Goal: Transaction & Acquisition: Purchase product/service

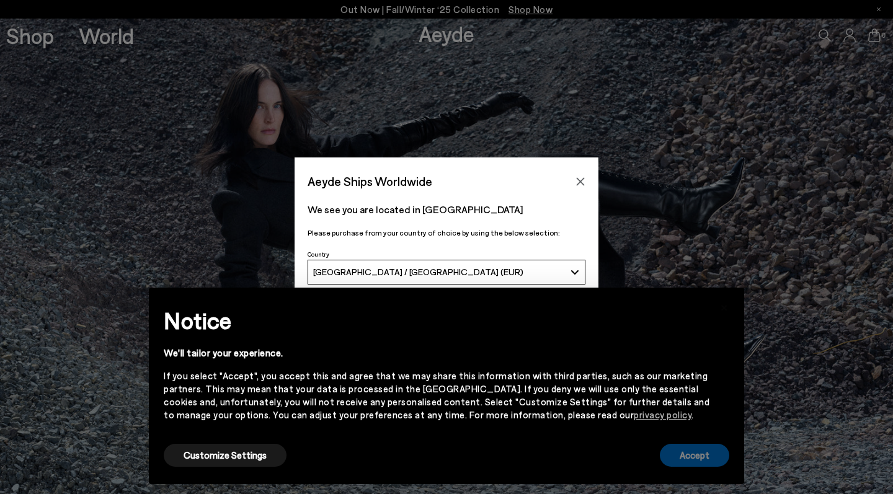
click at [696, 454] on button "Accept" at bounding box center [694, 455] width 69 height 23
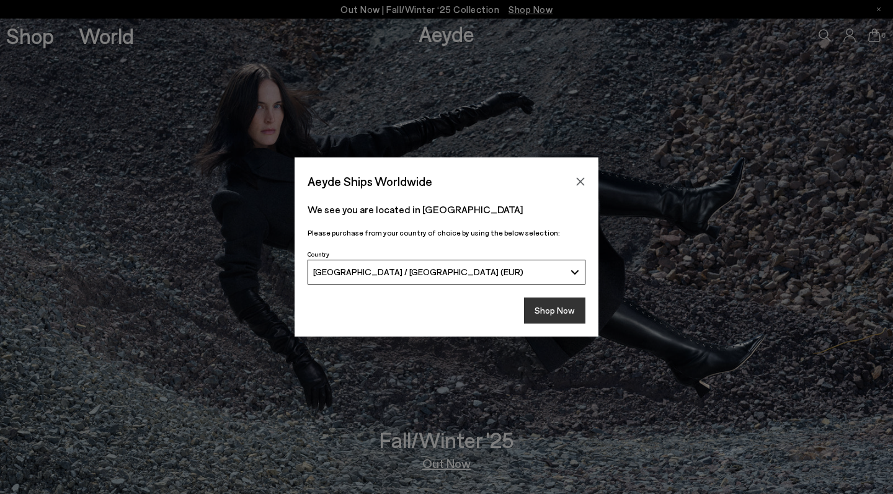
click at [556, 303] on button "Shop Now" at bounding box center [554, 311] width 61 height 26
click at [554, 319] on button "Shop Now" at bounding box center [554, 311] width 61 height 26
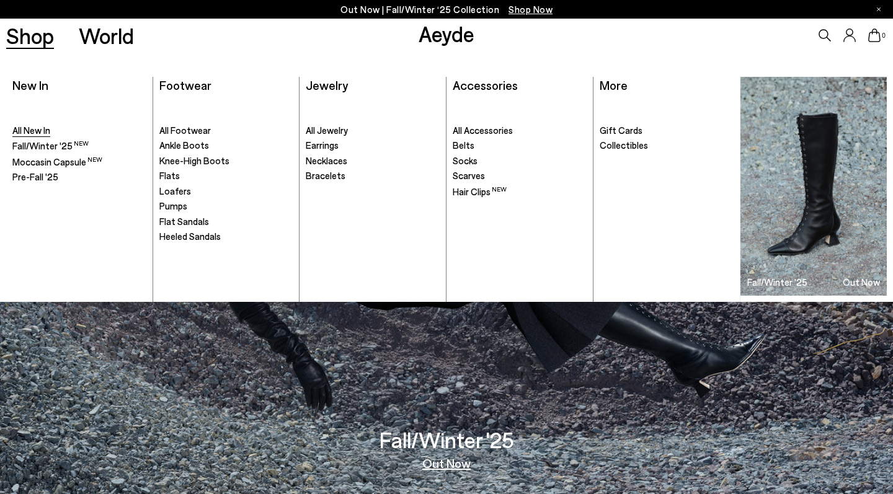
click at [43, 125] on span "All New In" at bounding box center [31, 130] width 38 height 11
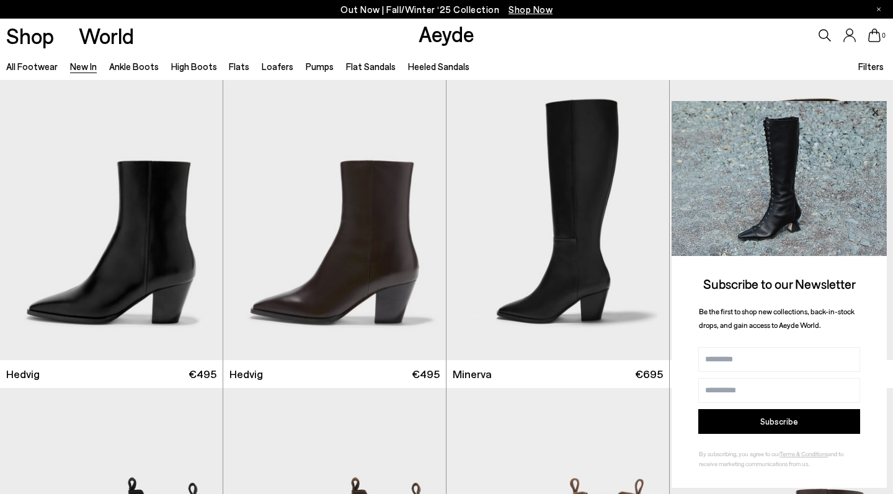
click at [874, 115] on icon at bounding box center [875, 112] width 6 height 6
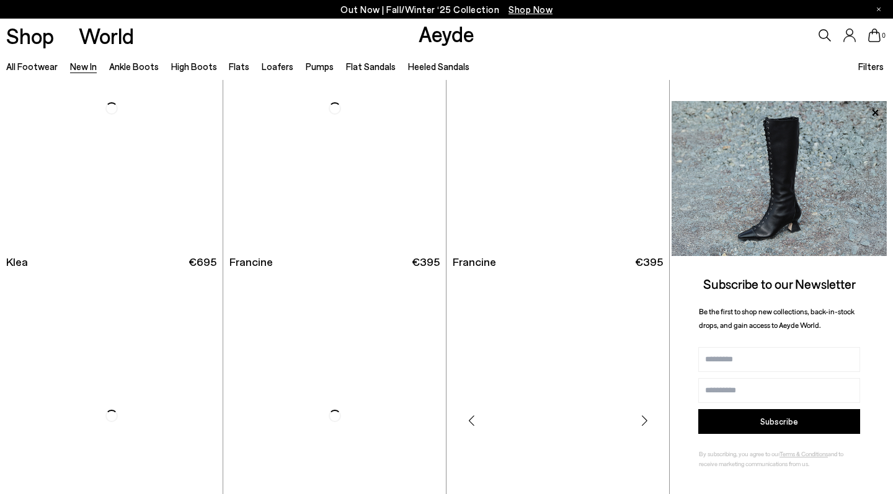
scroll to position [1337, 0]
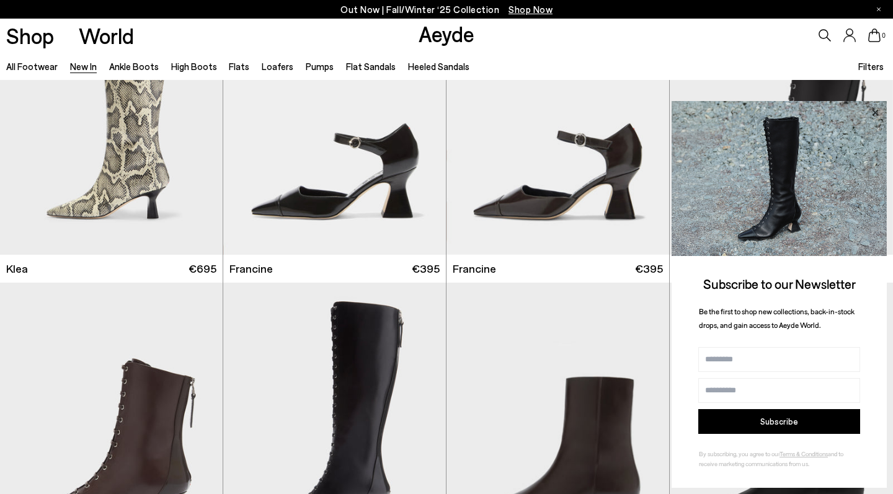
click at [878, 115] on icon at bounding box center [875, 113] width 16 height 16
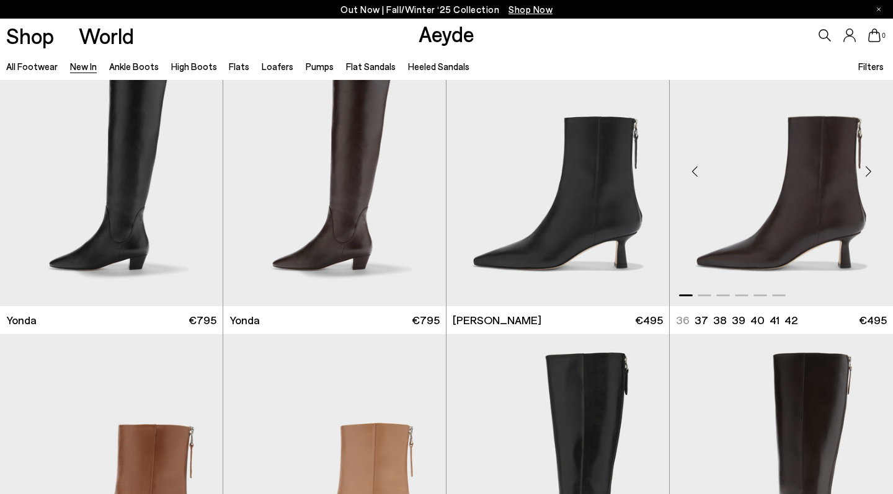
scroll to position [2073, 0]
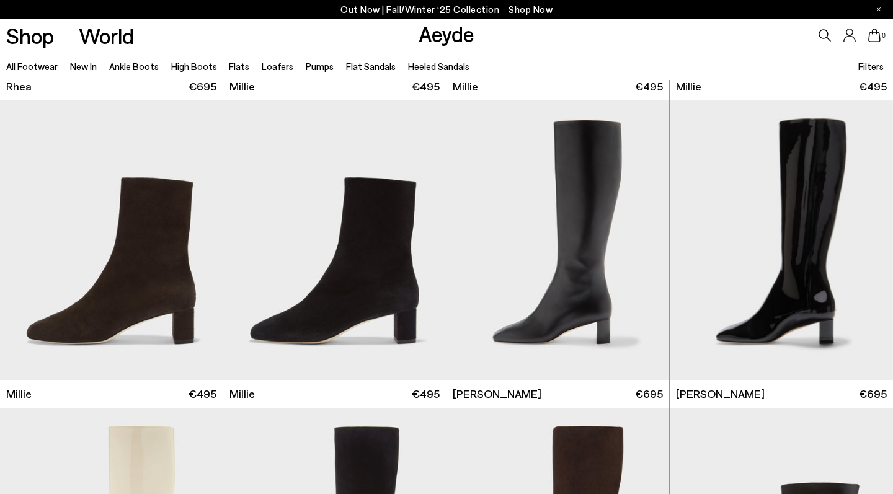
scroll to position [1606, 0]
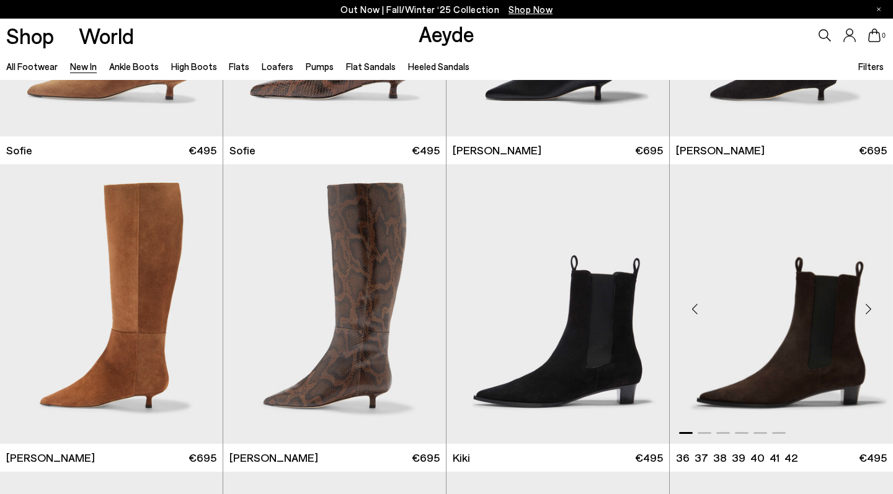
scroll to position [4411, 0]
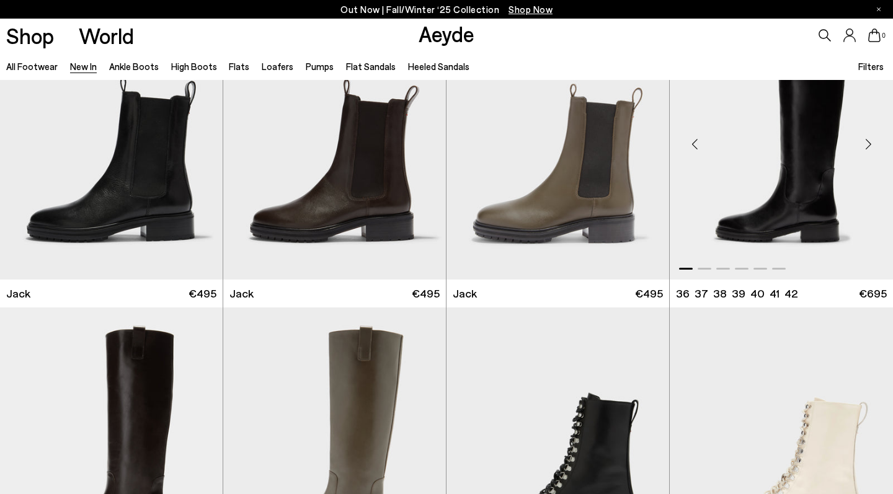
scroll to position [6856, 0]
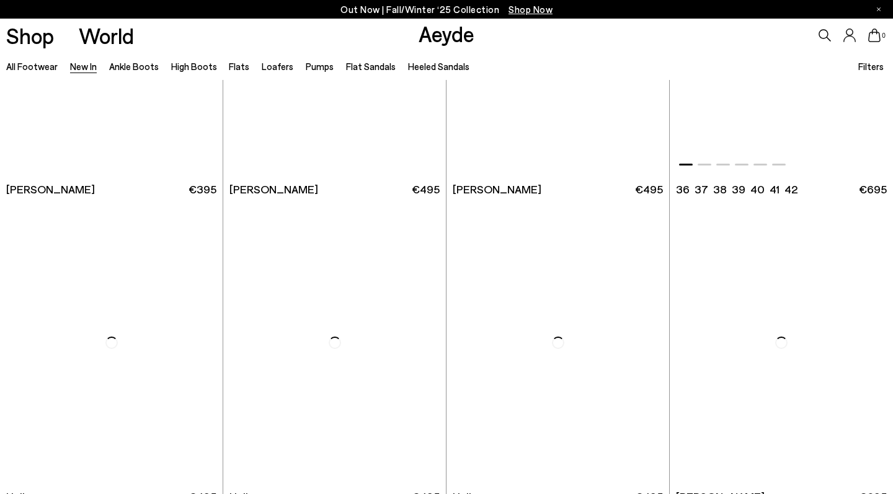
scroll to position [9743, 0]
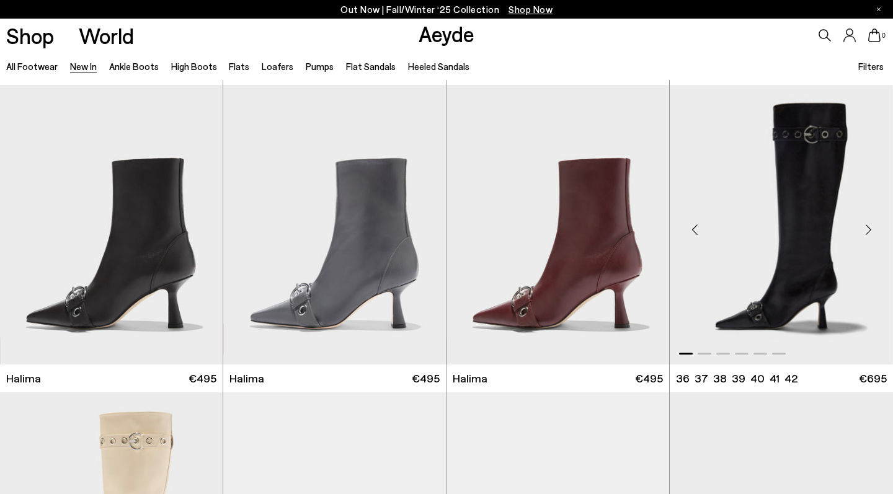
scroll to position [9853, 0]
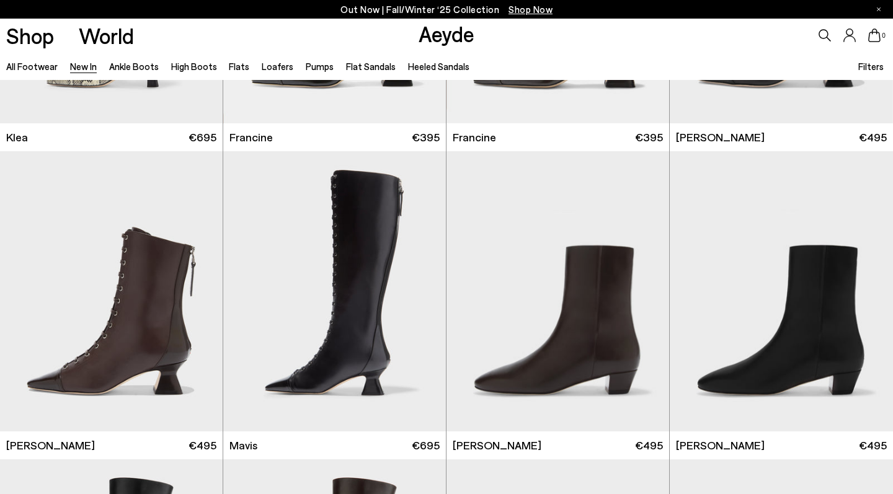
scroll to position [1466, 0]
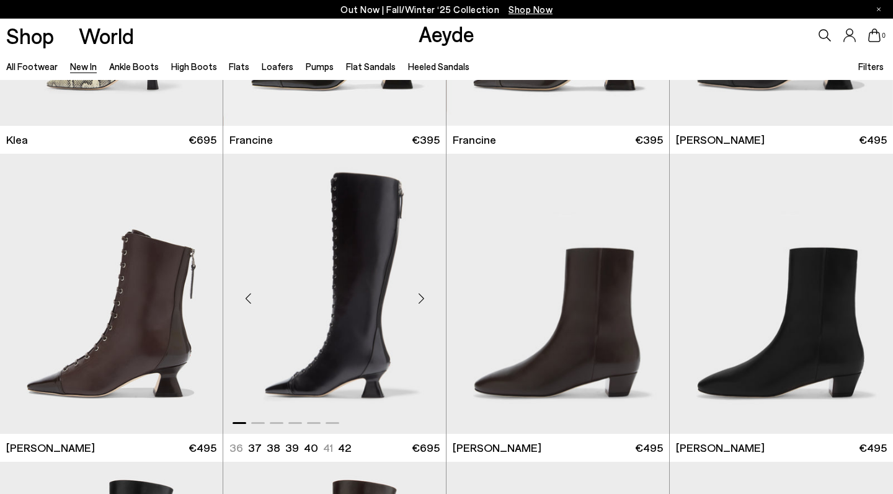
click at [401, 313] on img "1 / 6" at bounding box center [334, 294] width 223 height 280
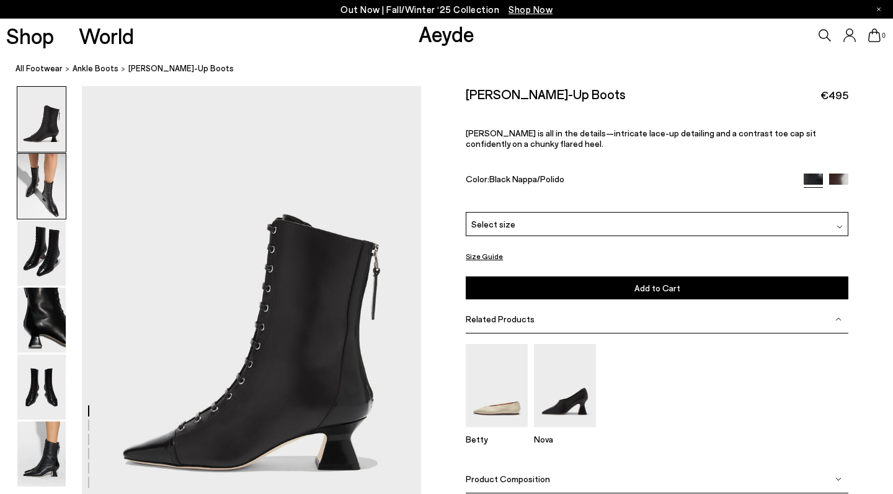
click at [38, 180] on img at bounding box center [41, 186] width 48 height 65
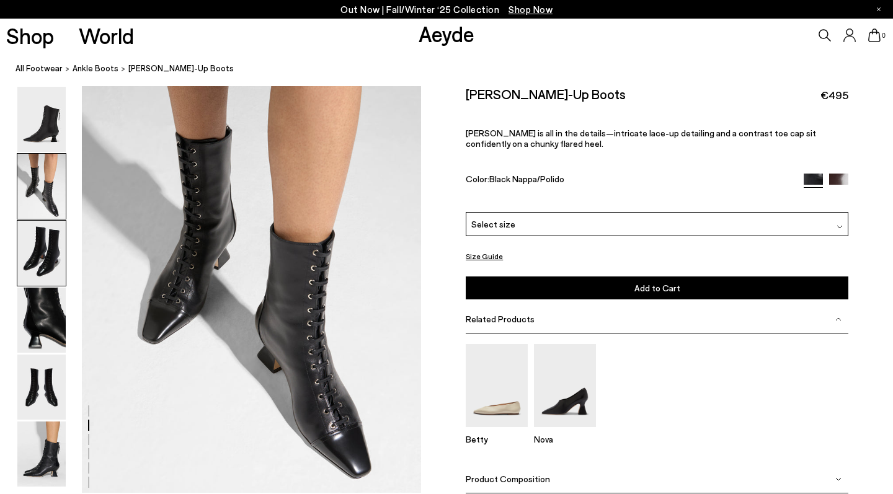
scroll to position [505, 0]
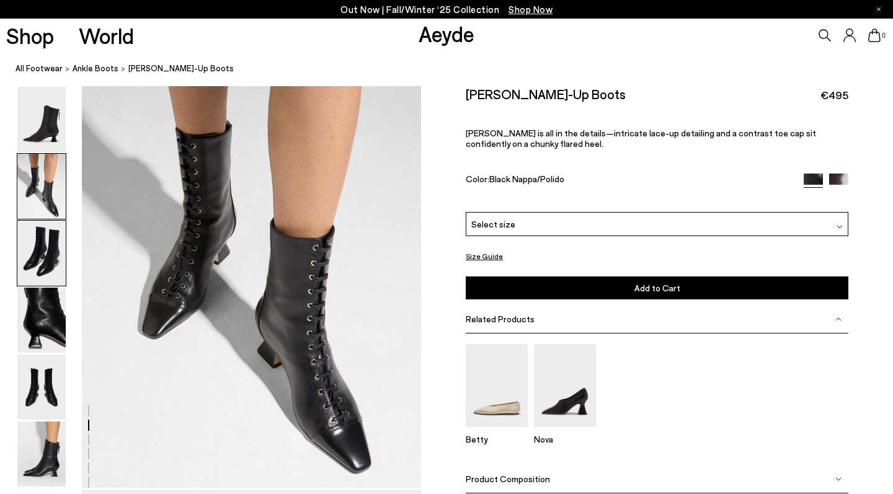
click at [43, 225] on img at bounding box center [41, 253] width 48 height 65
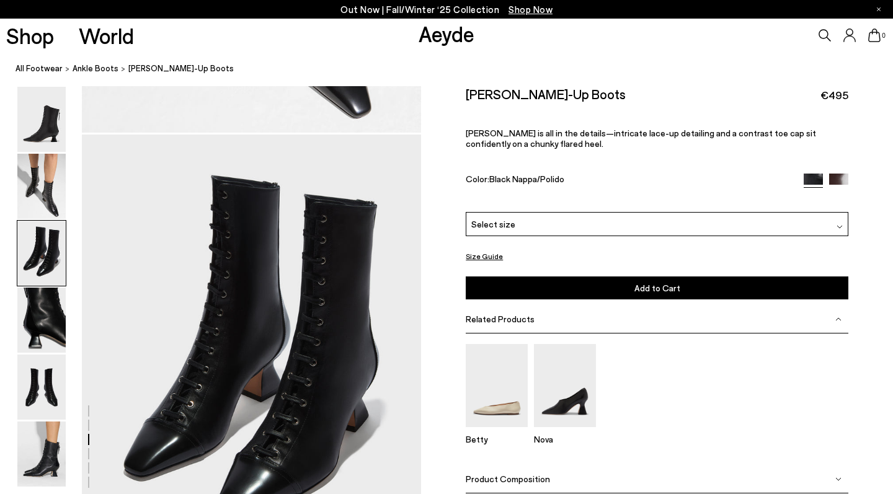
scroll to position [909, 0]
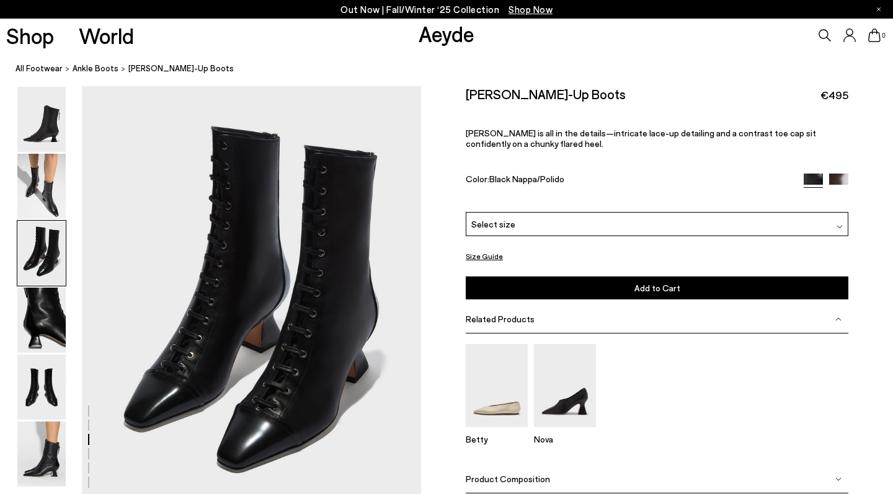
click at [45, 286] on div at bounding box center [42, 253] width 50 height 66
click at [45, 308] on img at bounding box center [41, 320] width 48 height 65
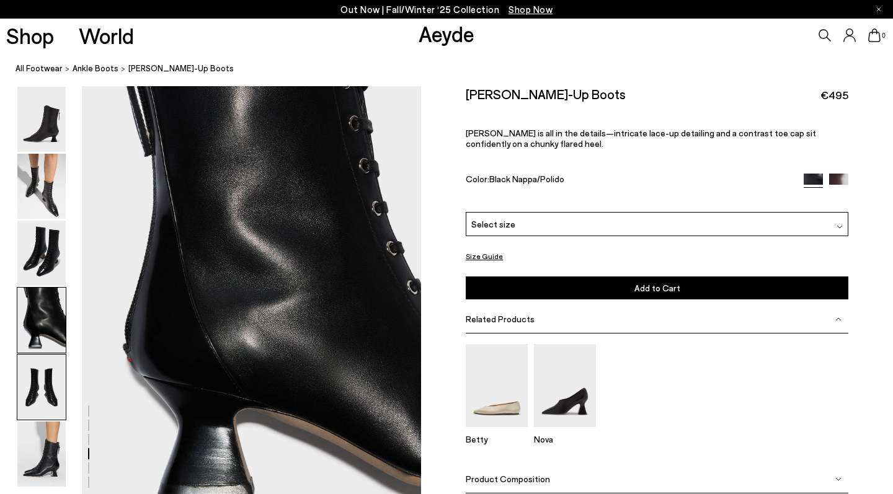
click at [54, 371] on img at bounding box center [41, 387] width 48 height 65
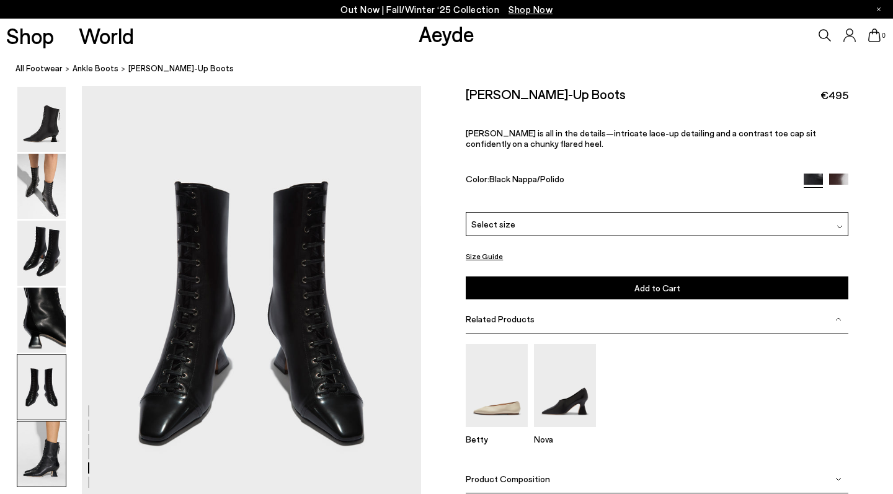
click at [59, 448] on img at bounding box center [41, 454] width 48 height 65
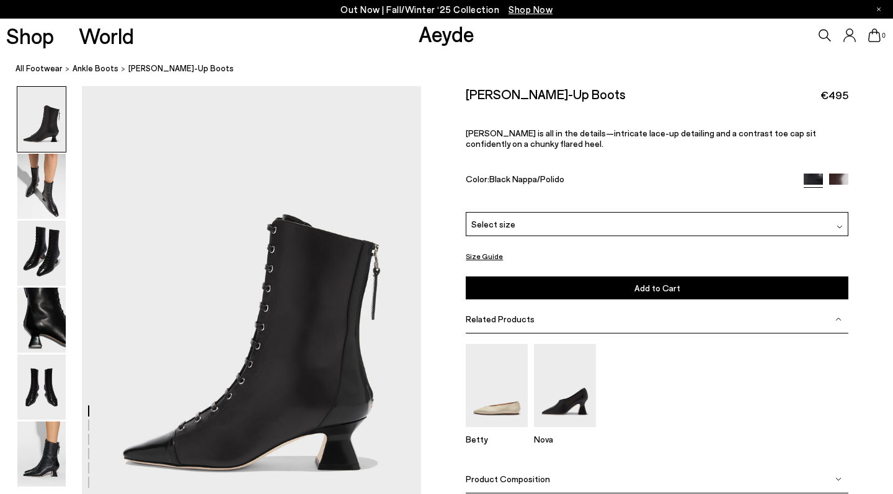
scroll to position [0, 0]
drag, startPoint x: 594, startPoint y: 94, endPoint x: 468, endPoint y: 99, distance: 126.6
click at [468, 99] on div "Gwen Lace-Up Boots €495" at bounding box center [657, 94] width 383 height 17
copy h2 "Gwen Lace-Up Boots"
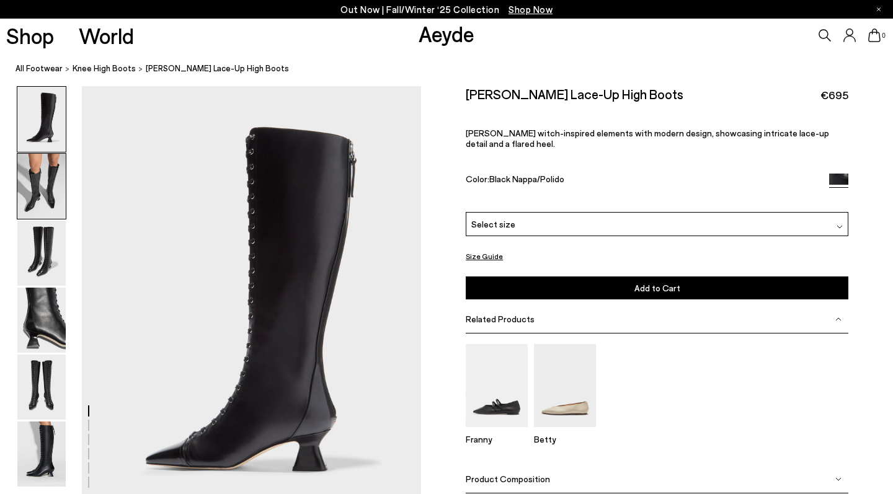
click at [33, 192] on img at bounding box center [41, 186] width 48 height 65
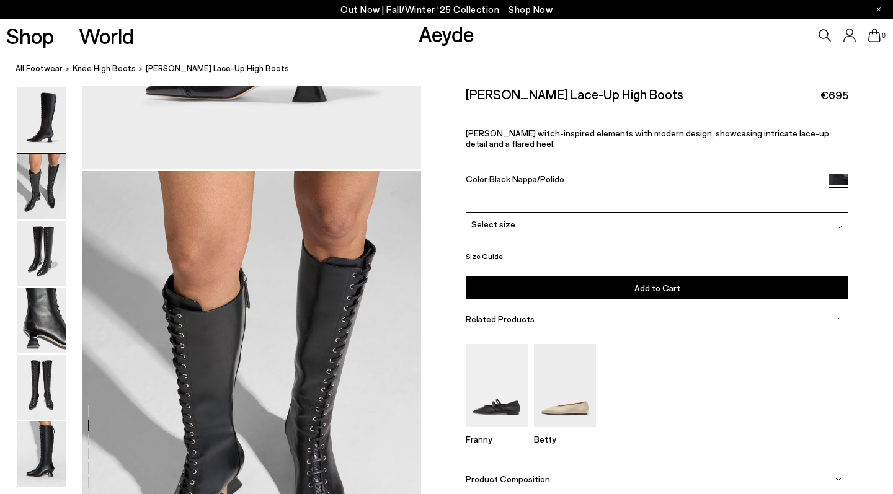
scroll to position [455, 0]
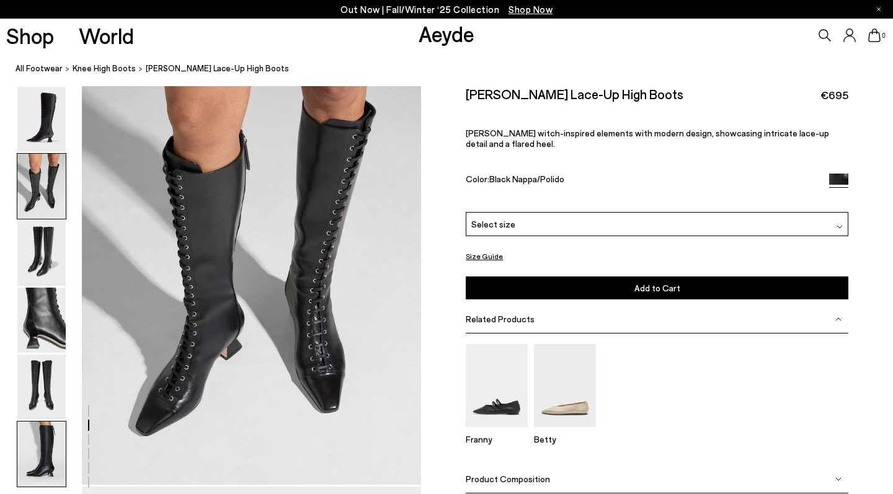
click at [43, 443] on img at bounding box center [41, 454] width 48 height 65
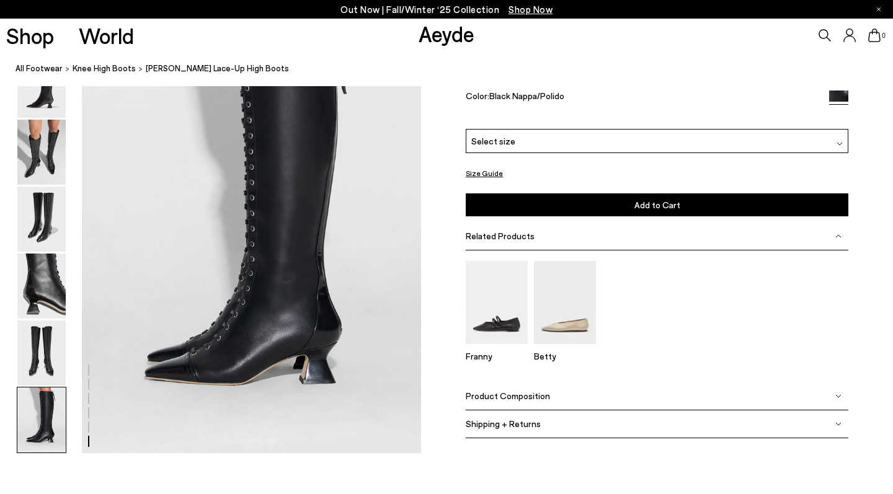
scroll to position [2358, 0]
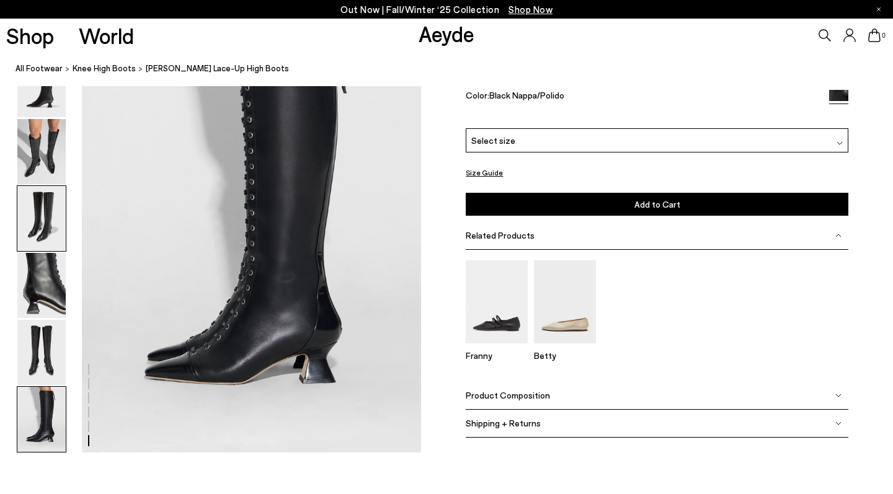
click at [51, 233] on img at bounding box center [41, 218] width 48 height 65
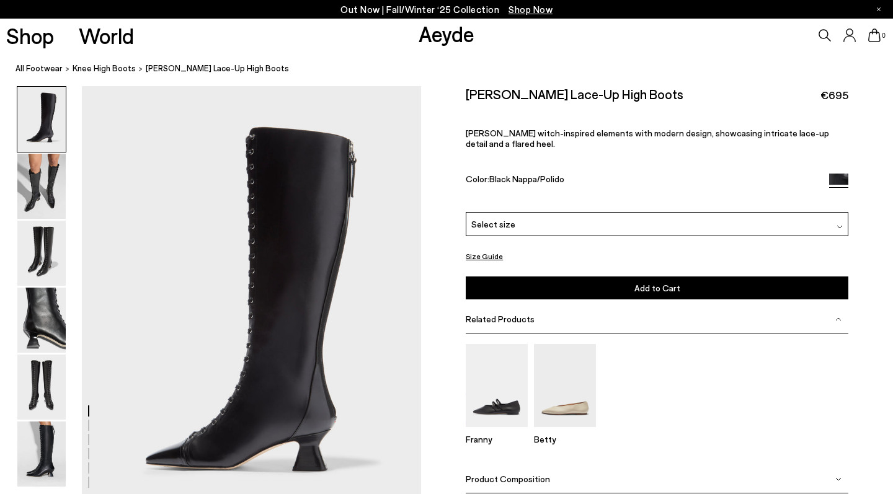
scroll to position [0, 0]
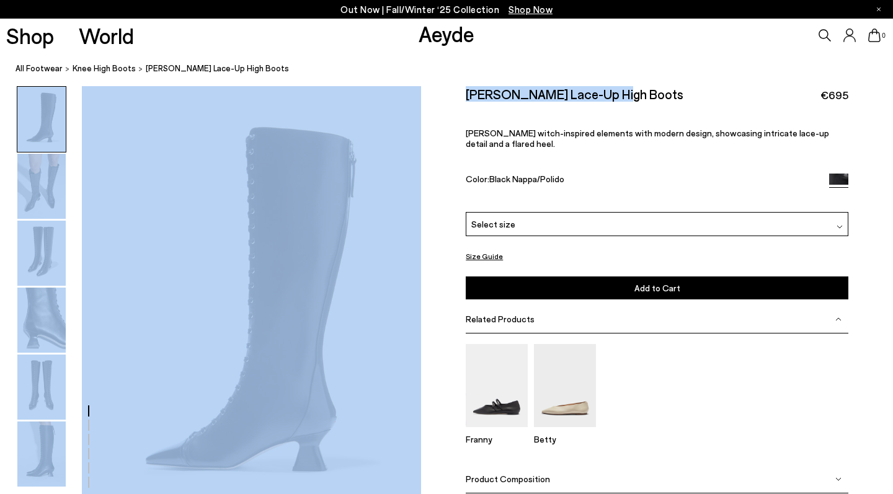
drag, startPoint x: 626, startPoint y: 99, endPoint x: 419, endPoint y: 104, distance: 207.8
click at [661, 82] on nav "All Footwear knee high boots Mavis Lace-Up High Boots" at bounding box center [455, 69] width 878 height 34
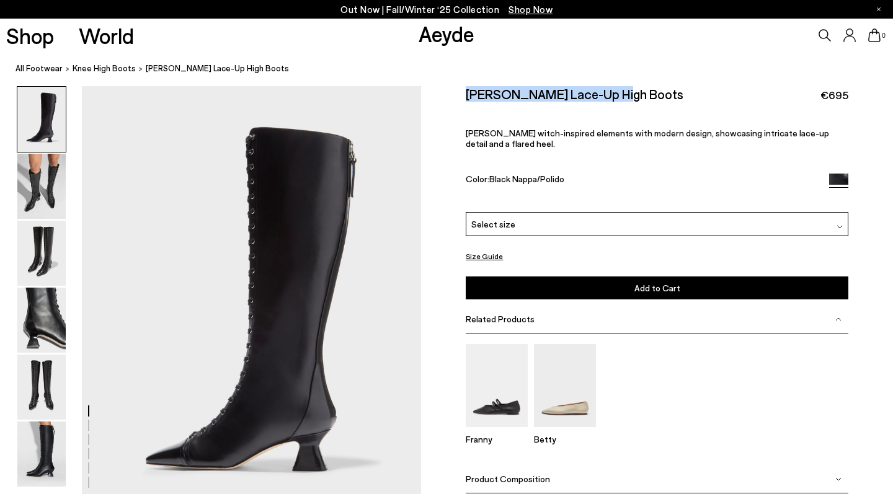
drag, startPoint x: 634, startPoint y: 95, endPoint x: 469, endPoint y: 95, distance: 164.4
click at [469, 95] on div "Mavis Lace-Up High Boots €695" at bounding box center [657, 94] width 383 height 17
copy h2 "Mavis Lace-Up High Boots"
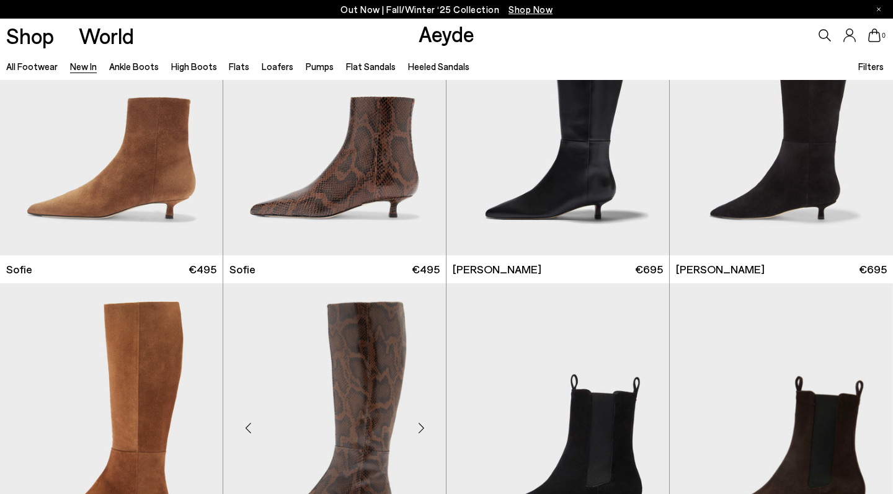
scroll to position [4184, 0]
